Goal: Information Seeking & Learning: Find contact information

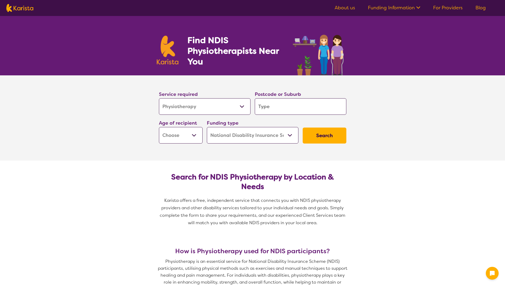
select select "Physiotherapy"
select select "NDIS"
select select "Physiotherapy"
select select "NDIS"
click at [306, 109] on input "search" at bounding box center [301, 106] width 92 height 17
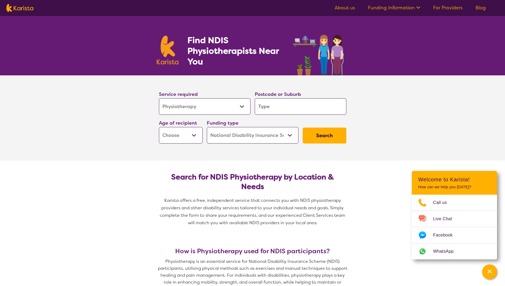
type input "6"
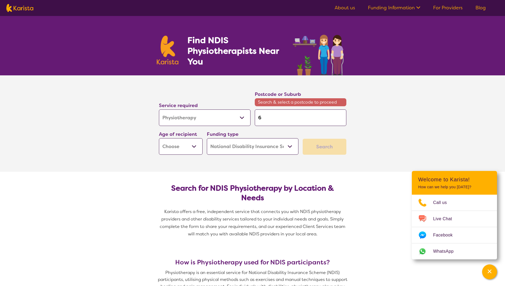
type input "60"
type input "606"
type input "6061"
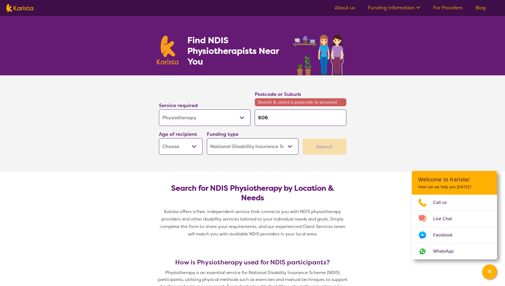
type input "6061"
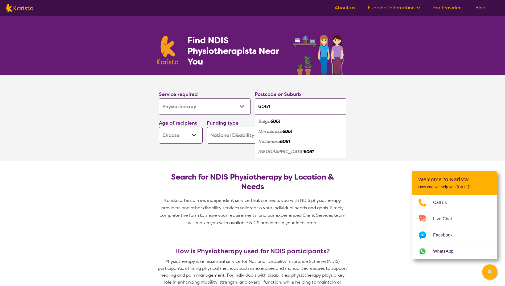
type input "6061"
click at [277, 122] on em "6061" at bounding box center [276, 121] width 10 height 6
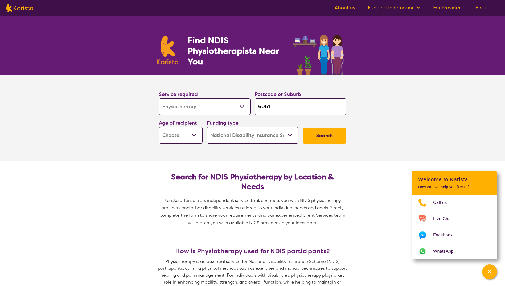
click at [329, 138] on button "Search" at bounding box center [325, 136] width 44 height 16
click at [185, 137] on select "Early Childhood - 0 to 9 Child - 10 to 11 Adolescent - 12 to 17 Adult - 18 to 6…" at bounding box center [181, 135] width 44 height 17
select select "AD"
click at [159, 127] on select "Early Childhood - 0 to 9 Child - 10 to 11 Adolescent - 12 to 17 Adult - 18 to 6…" at bounding box center [181, 135] width 44 height 17
select select "AD"
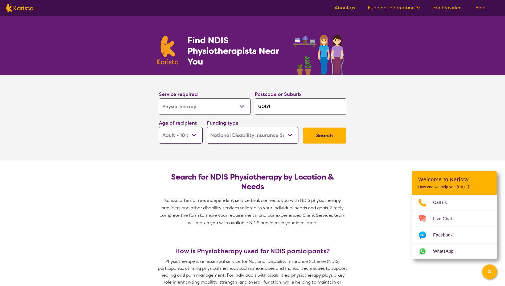
click at [328, 140] on button "Search" at bounding box center [325, 136] width 44 height 16
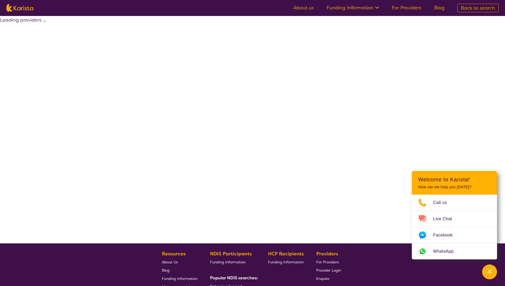
select select "by_score"
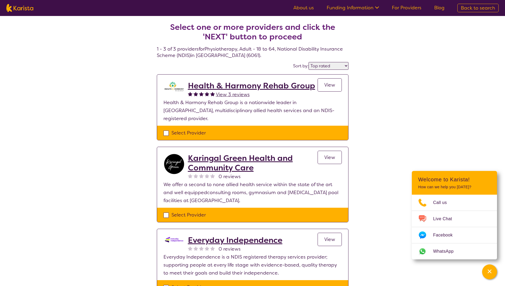
click at [222, 86] on h2 "Health & Harmony Rehab Group" at bounding box center [251, 86] width 127 height 10
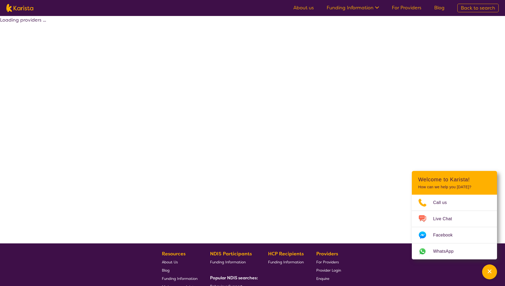
select select "by_score"
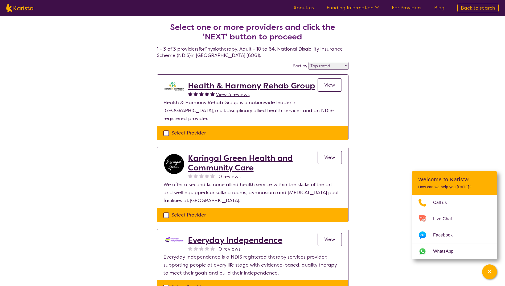
click at [239, 153] on h2 "Karingal Green Health and Community Care" at bounding box center [253, 162] width 130 height 19
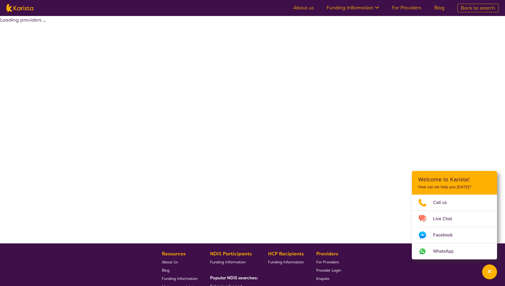
select select "by_score"
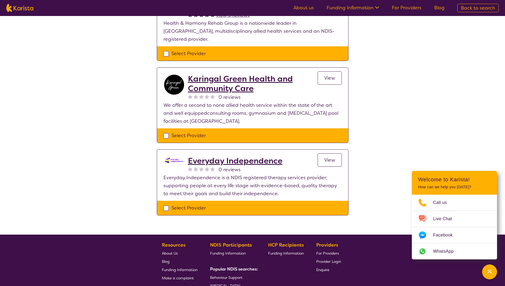
scroll to position [80, 0]
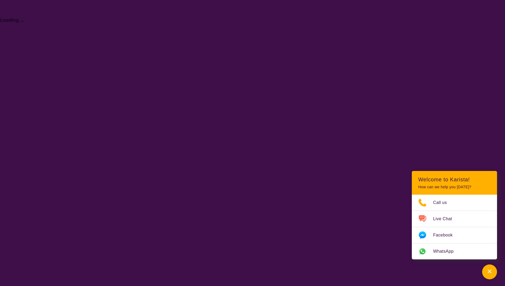
select select "Physiotherapy"
select select "AD"
select select "NDIS"
select select "Physiotherapy"
select select "AD"
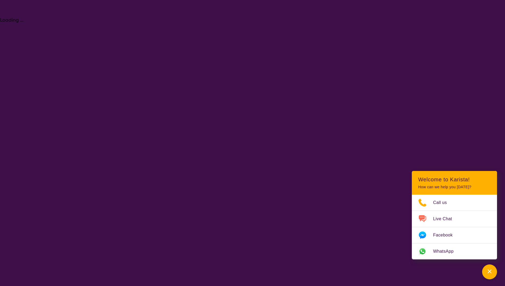
select select "NDIS"
